Goal: Transaction & Acquisition: Purchase product/service

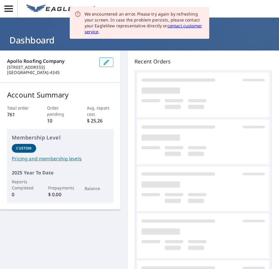
click at [209, 45] on h1 "Dashboard" at bounding box center [139, 40] width 265 height 12
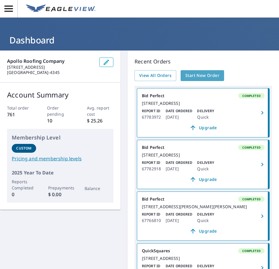
click at [213, 76] on span "Start New Order" at bounding box center [202, 75] width 34 height 7
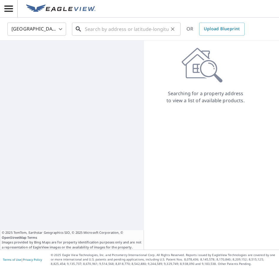
click at [124, 32] on input "text" at bounding box center [127, 29] width 84 height 16
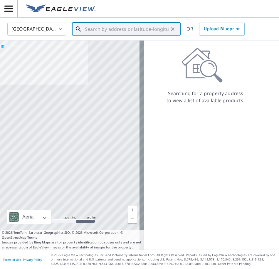
paste input "[STREET_ADDRESS]"
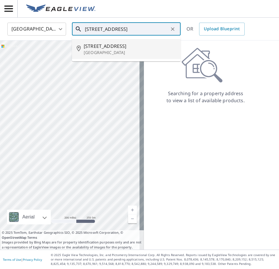
click at [98, 54] on p "[GEOGRAPHIC_DATA]" at bounding box center [130, 53] width 92 height 6
type input "[STREET_ADDRESS]"
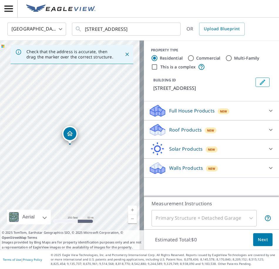
click at [185, 131] on p "Roof Products" at bounding box center [185, 129] width 33 height 7
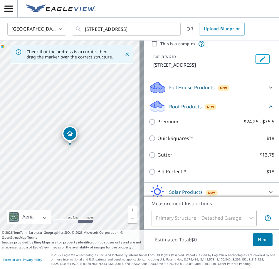
scroll to position [47, 0]
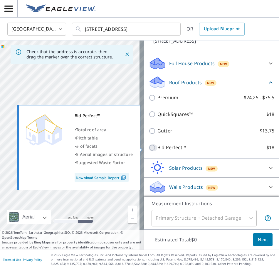
click at [148, 148] on input "Bid Perfect™ $18" at bounding box center [152, 147] width 9 height 7
checkbox input "true"
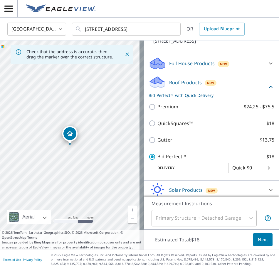
click at [258, 243] on button "Next" at bounding box center [262, 239] width 19 height 13
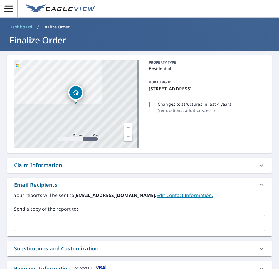
click at [44, 229] on div "​" at bounding box center [139, 222] width 251 height 16
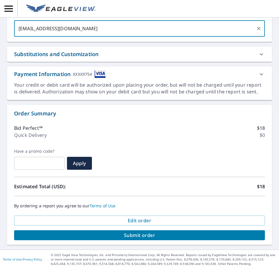
type input "[EMAIL_ADDRESS][DOMAIN_NAME]"
click at [136, 235] on span "Submit order" at bounding box center [139, 235] width 241 height 6
checkbox input "true"
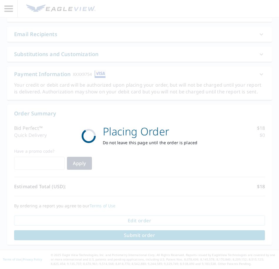
scroll to position [151, 0]
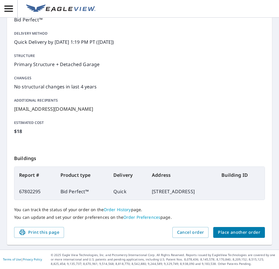
scroll to position [77, 0]
